Goal: Find specific page/section: Find specific page/section

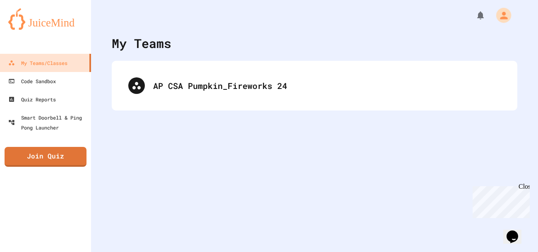
click at [509, 8] on div "My Account" at bounding box center [503, 15] width 15 height 15
click at [283, 25] on div at bounding box center [269, 126] width 538 height 252
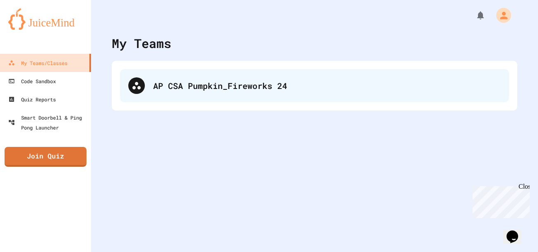
click at [219, 86] on div "AP CSA Pumpkin_Fireworks 24" at bounding box center [326, 85] width 347 height 12
